Goal: Information Seeking & Learning: Learn about a topic

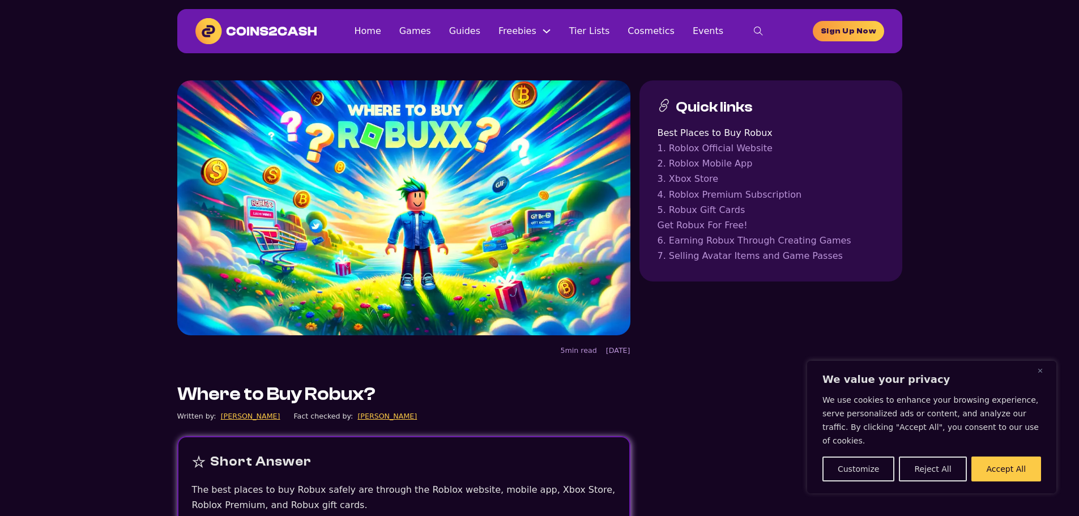
click at [304, 32] on img at bounding box center [256, 31] width 122 height 26
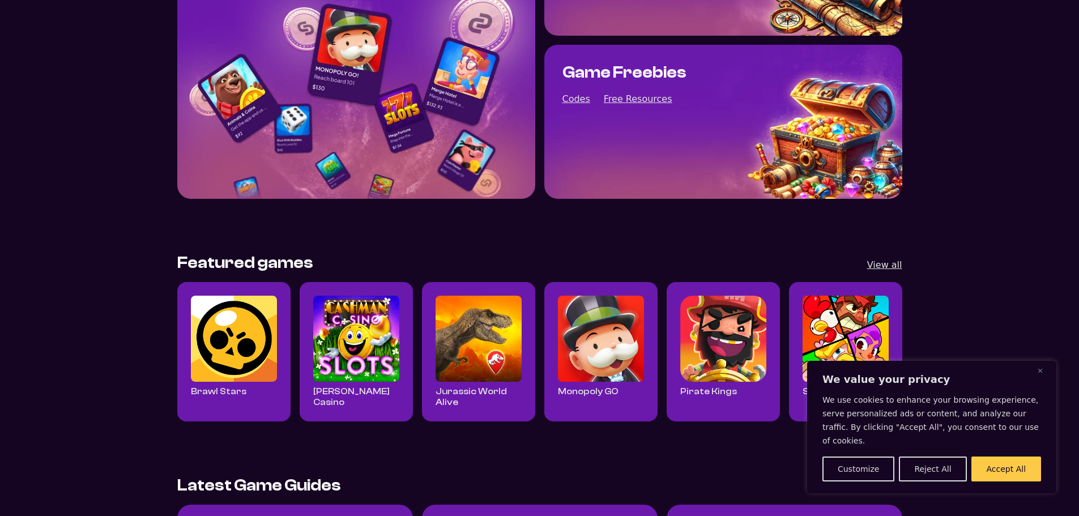
scroll to position [120, 0]
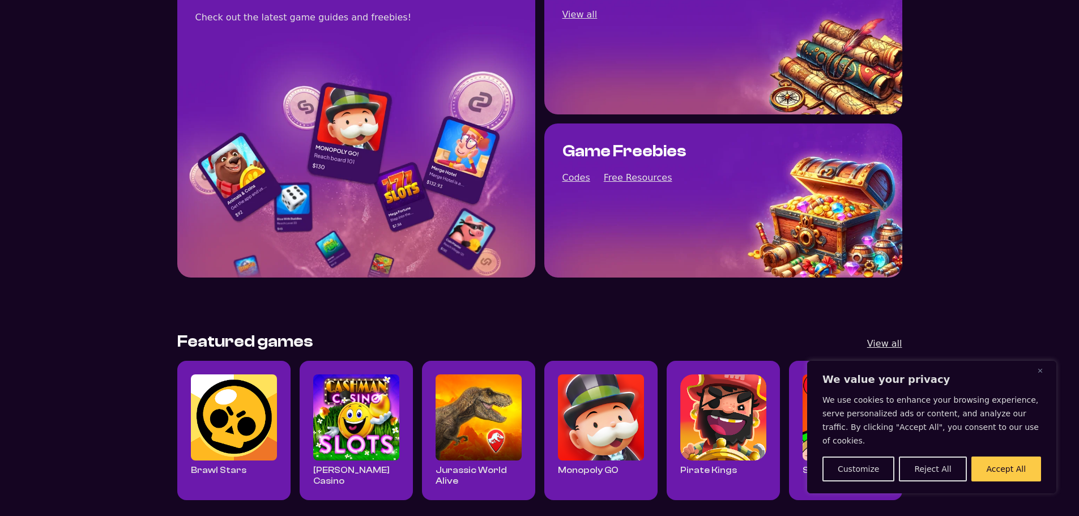
click at [446, 121] on div "Coins2Cash Blog Check out the latest game guides and freebies!" at bounding box center [356, 118] width 358 height 317
click at [576, 103] on div "Game Guides View all" at bounding box center [723, 37] width 358 height 154
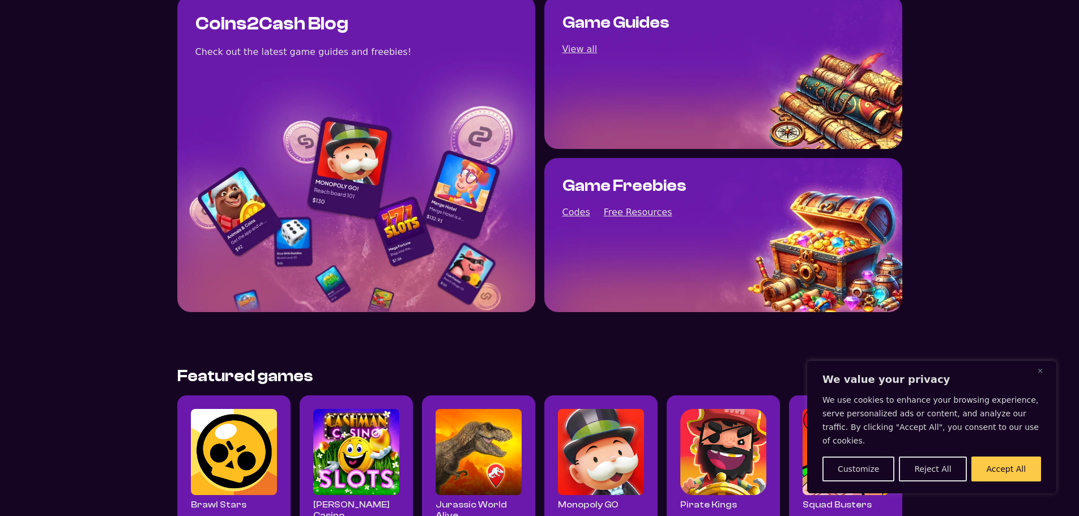
scroll to position [0, 0]
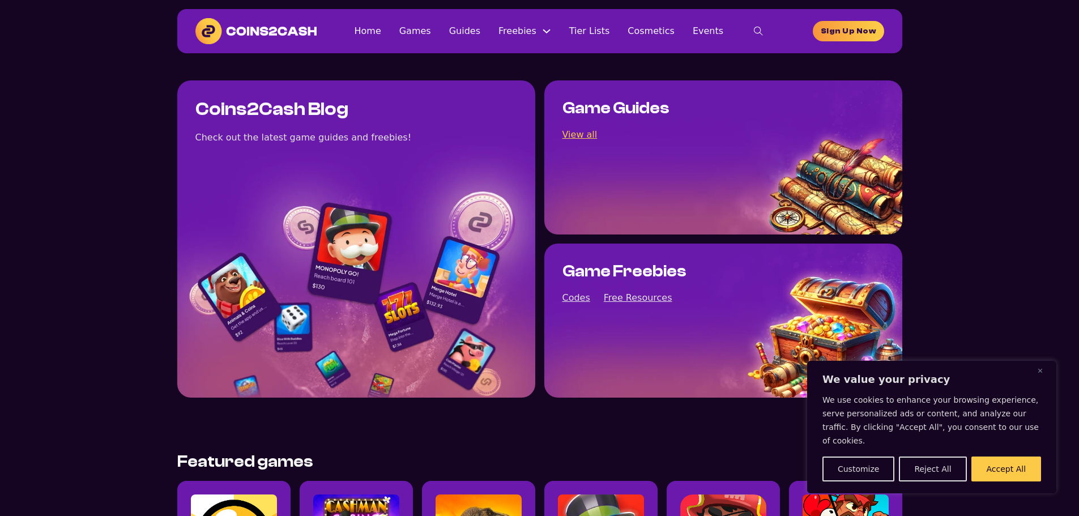
click at [577, 136] on link "View all" at bounding box center [579, 134] width 35 height 15
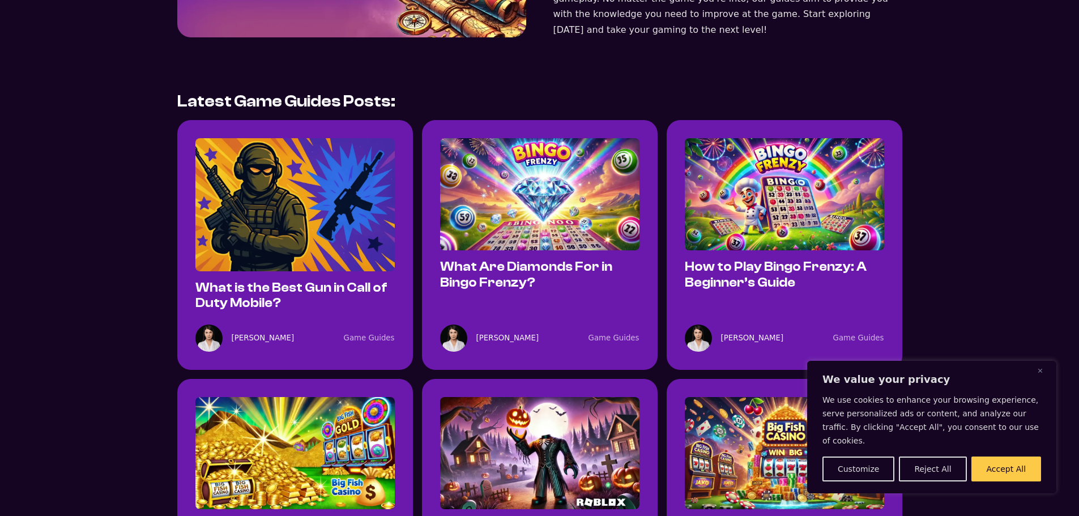
scroll to position [227, 0]
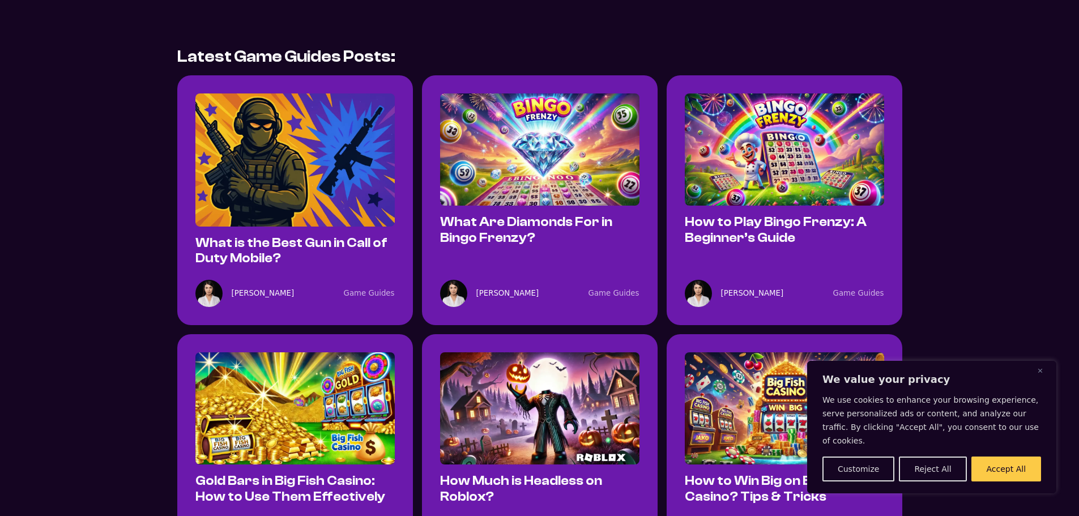
click at [584, 188] on img at bounding box center [539, 149] width 199 height 112
